Goal: Download file/media

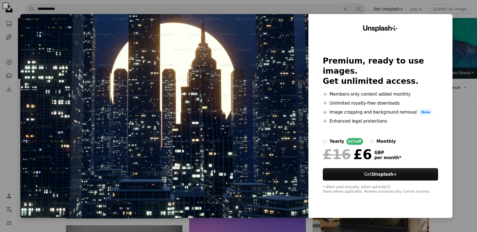
scroll to position [225, 0]
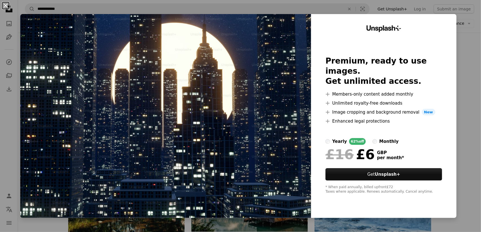
click at [8, 7] on button "An X shape" at bounding box center [5, 5] width 7 height 7
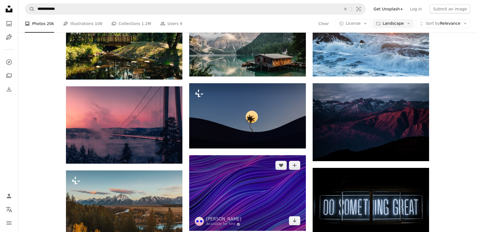
scroll to position [394, 0]
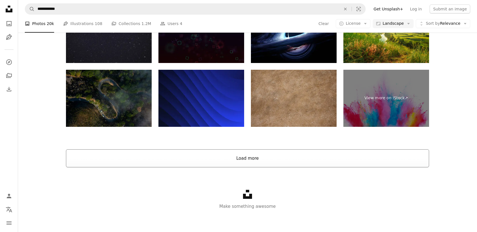
click at [248, 157] on button "Load more" at bounding box center [247, 159] width 363 height 18
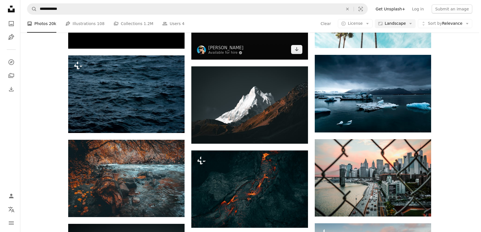
scroll to position [1392, 0]
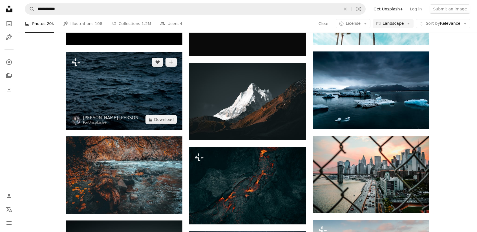
click at [128, 99] on img at bounding box center [124, 91] width 116 height 78
